Goal: Consume media (video, audio)

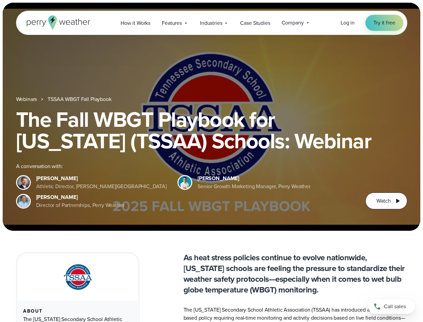
click at [212, 161] on div "The Fall WBGT Playbook for [US_STATE] (TSSAA) Schools: Webinar A conversation w…" at bounding box center [212, 159] width 392 height 101
click at [212, 23] on span "Industries" at bounding box center [211, 23] width 22 height 8
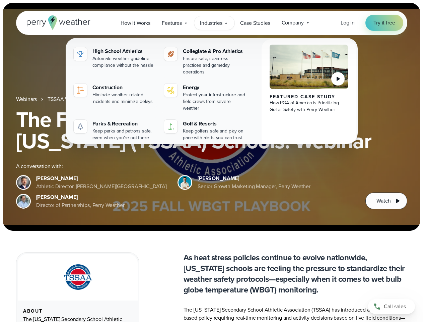
click at [212, 117] on h1 "The Fall WBGT Playbook for [US_STATE] (TSSAA) Schools: Webinar" at bounding box center [212, 130] width 392 height 43
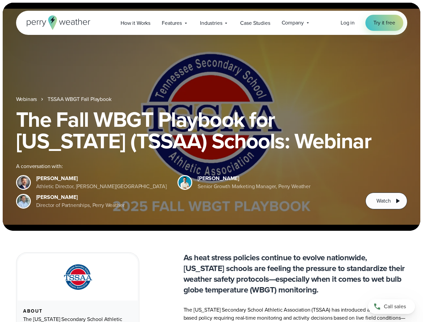
click at [80, 99] on link "TSSAA WBGT Fall Playbook" at bounding box center [80, 99] width 64 height 8
click at [386, 201] on span "Watch" at bounding box center [384, 201] width 14 height 8
